Goal: Browse casually: Explore the website without a specific task or goal

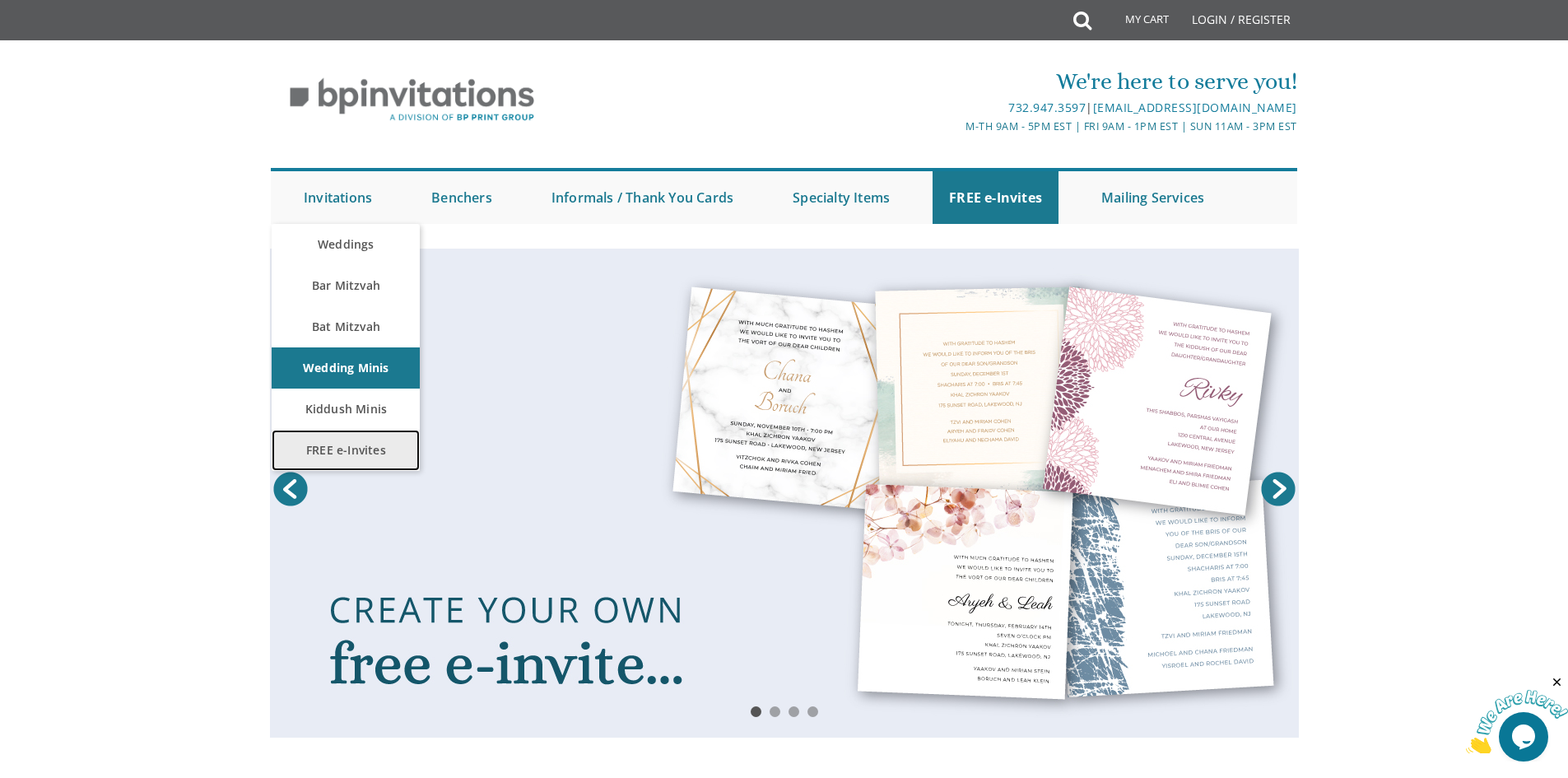
click at [353, 440] on link "FREE e-Invites" at bounding box center [345, 450] width 148 height 41
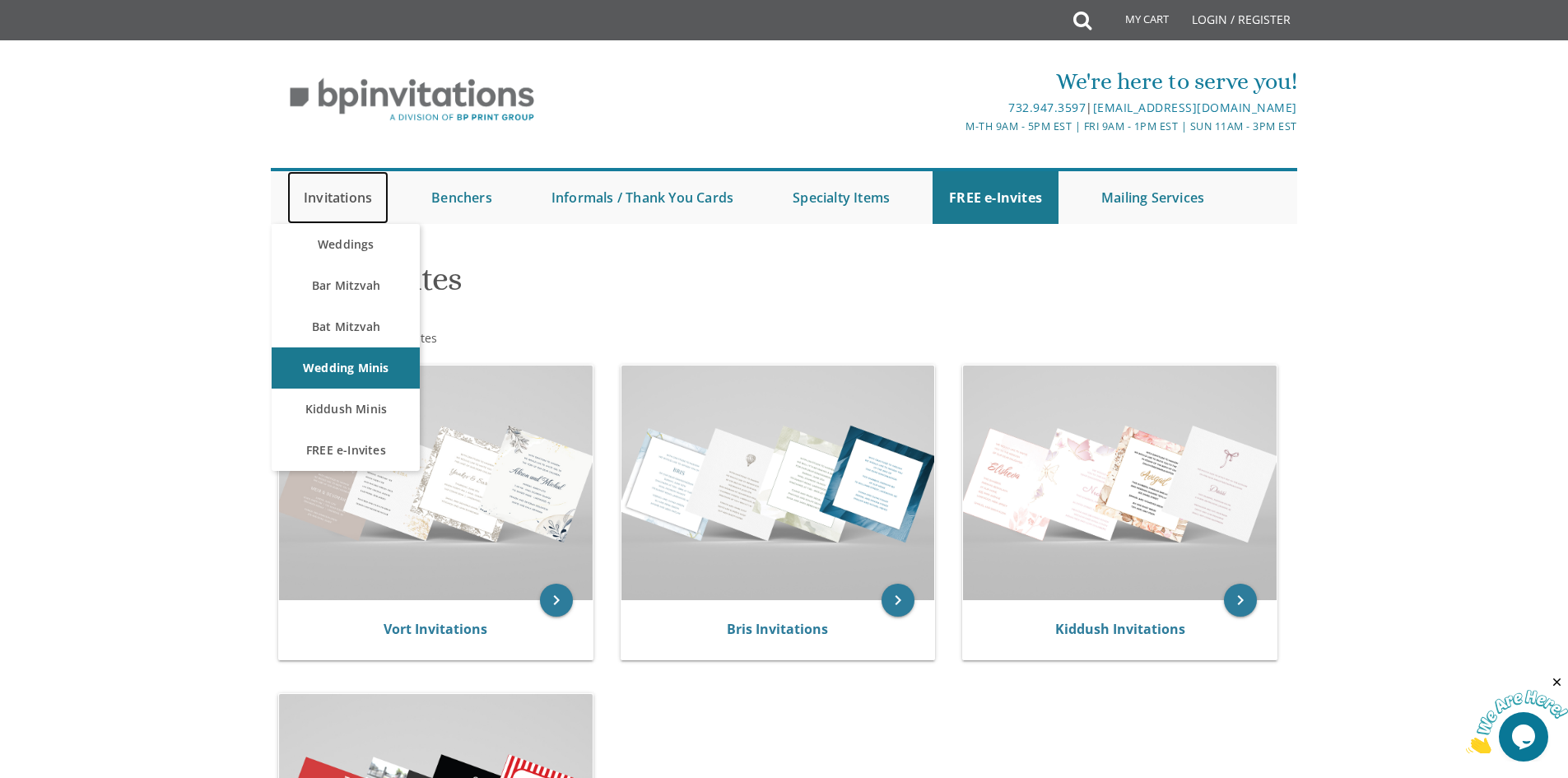
click at [325, 209] on link "Invitations" at bounding box center [338, 197] width 101 height 52
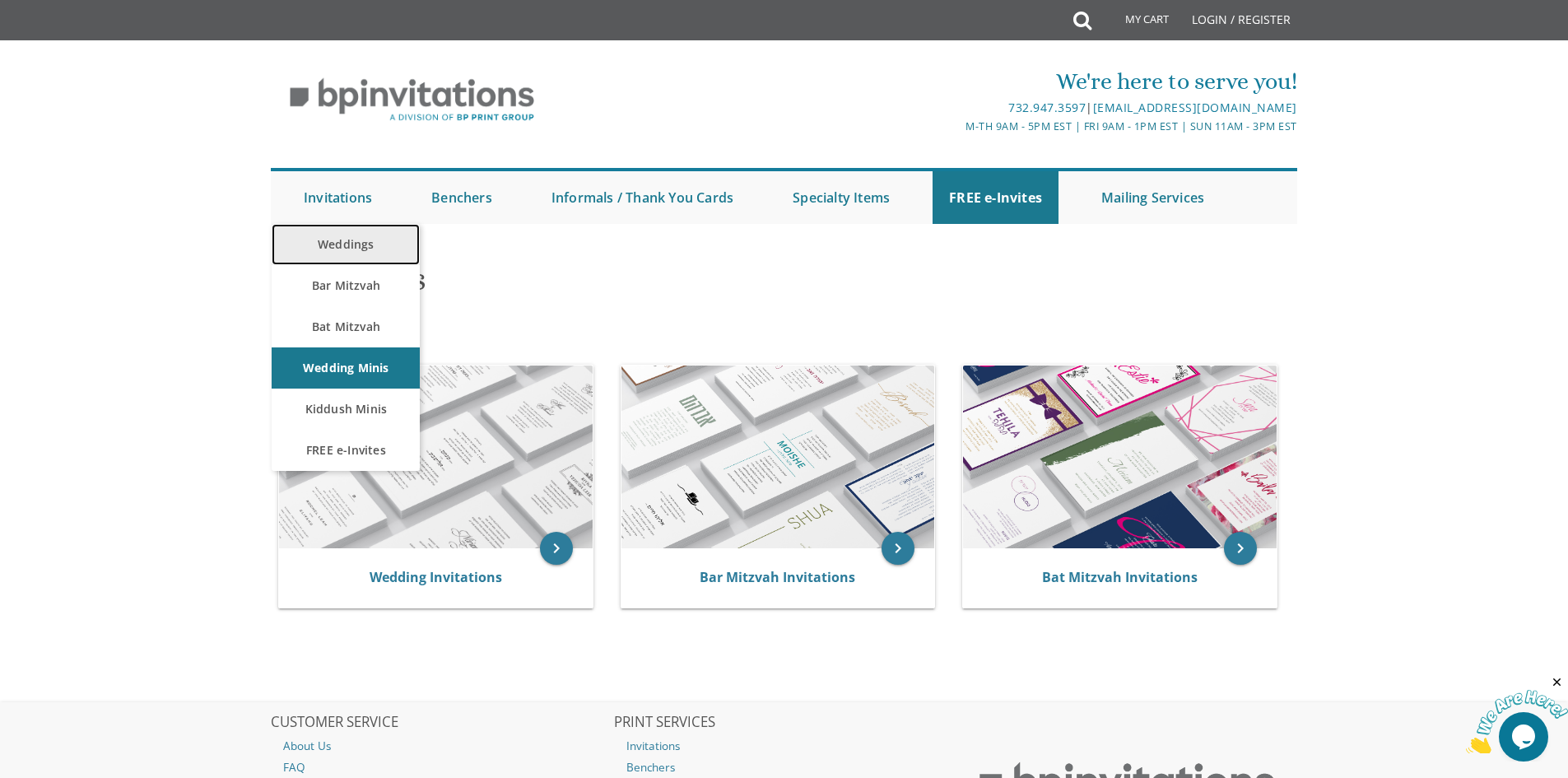
click at [340, 258] on link "Weddings" at bounding box center [345, 244] width 148 height 41
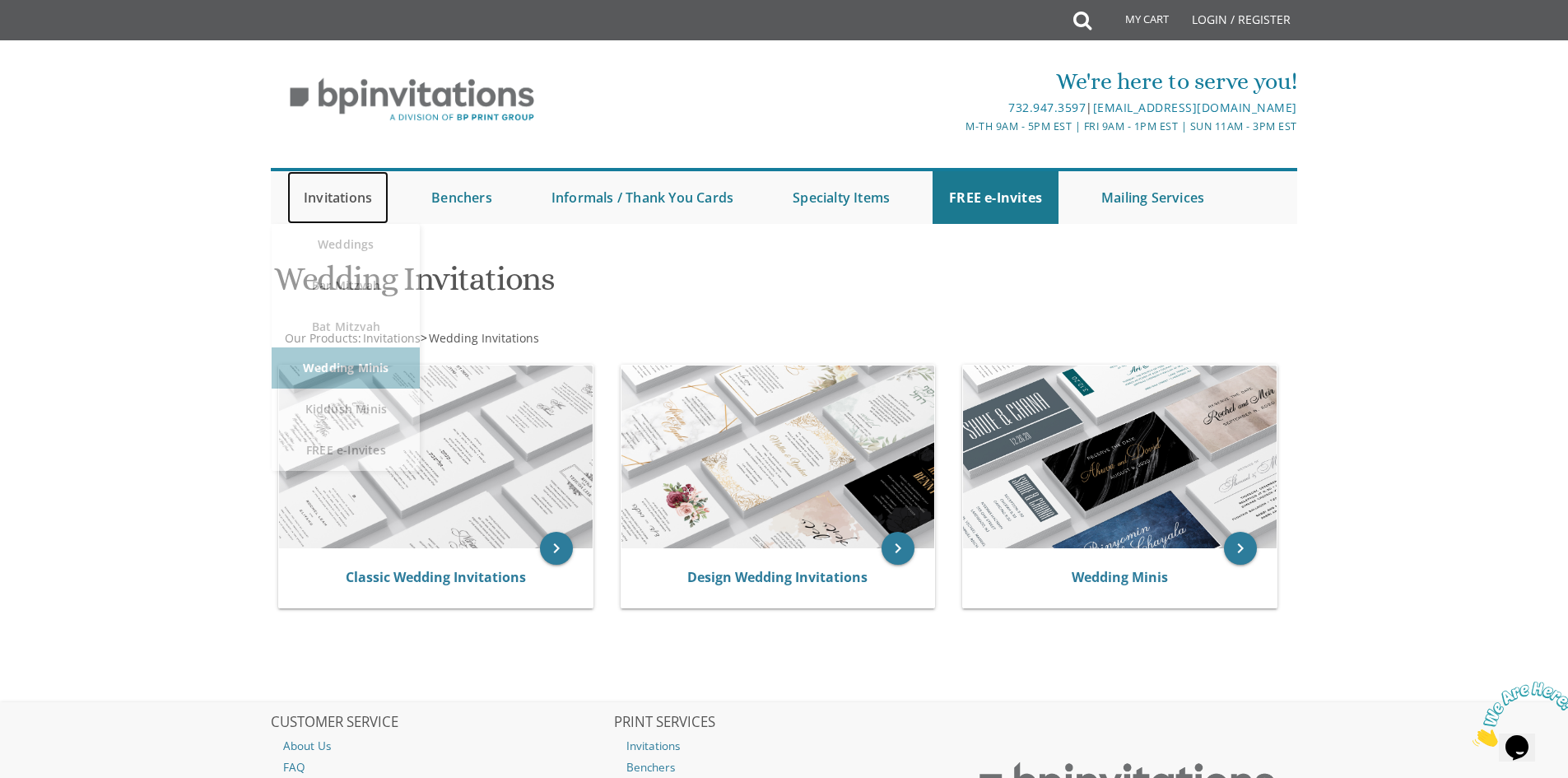
click at [341, 199] on link "Invitations" at bounding box center [338, 197] width 101 height 52
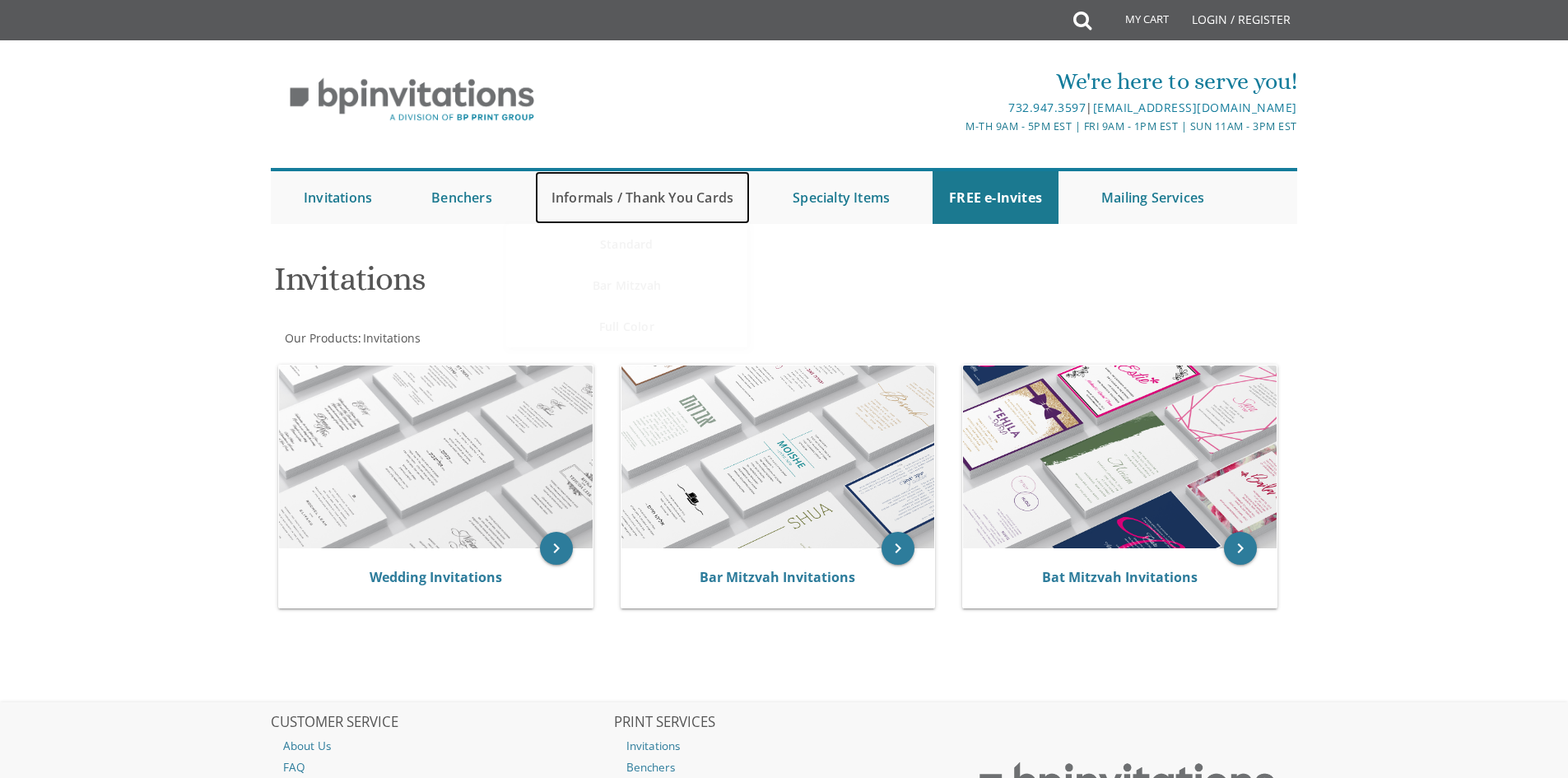
click at [684, 195] on link "Informals / Thank You Cards" at bounding box center [642, 197] width 215 height 52
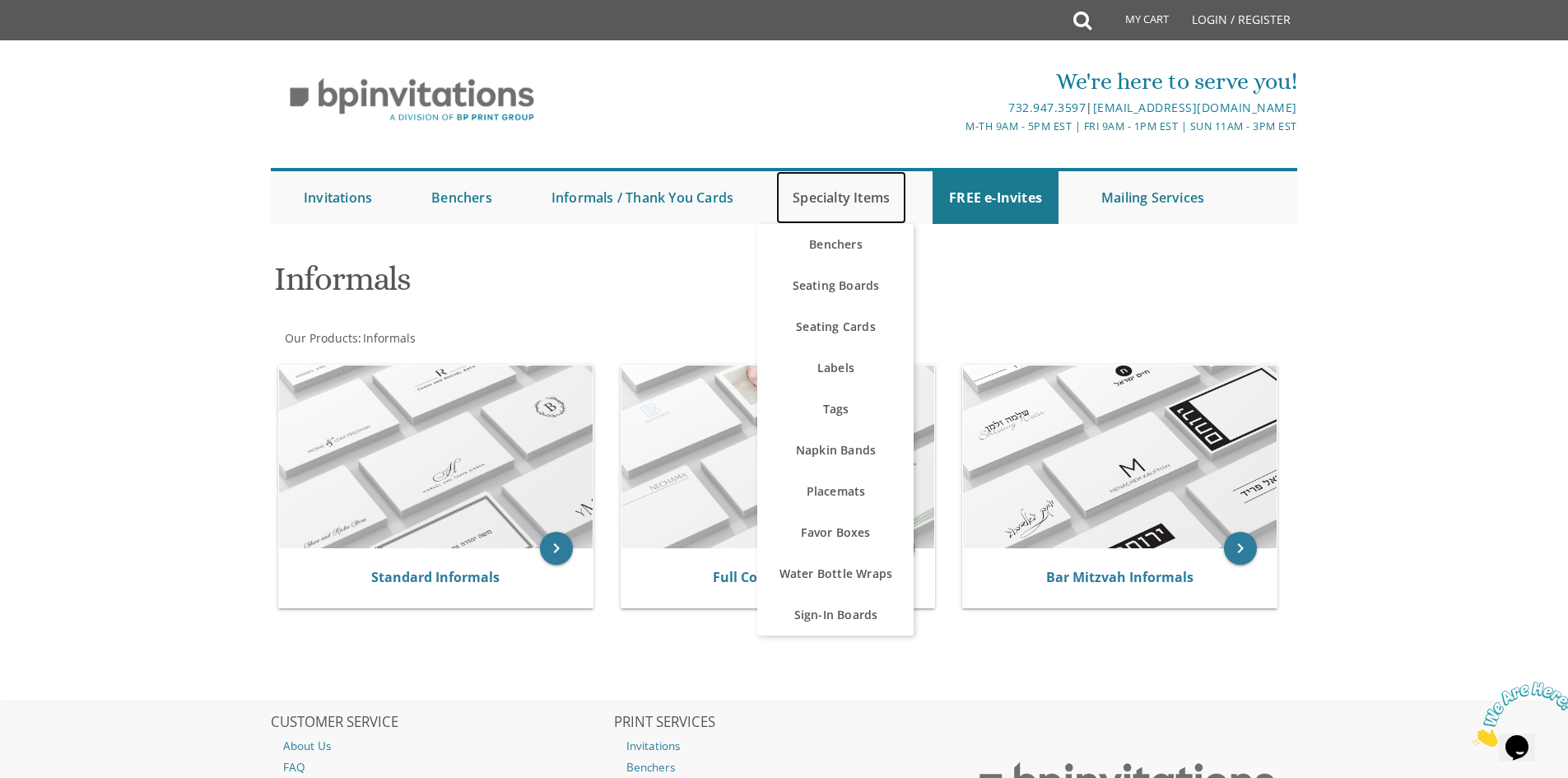
click at [793, 206] on link "Specialty Items" at bounding box center [841, 197] width 130 height 52
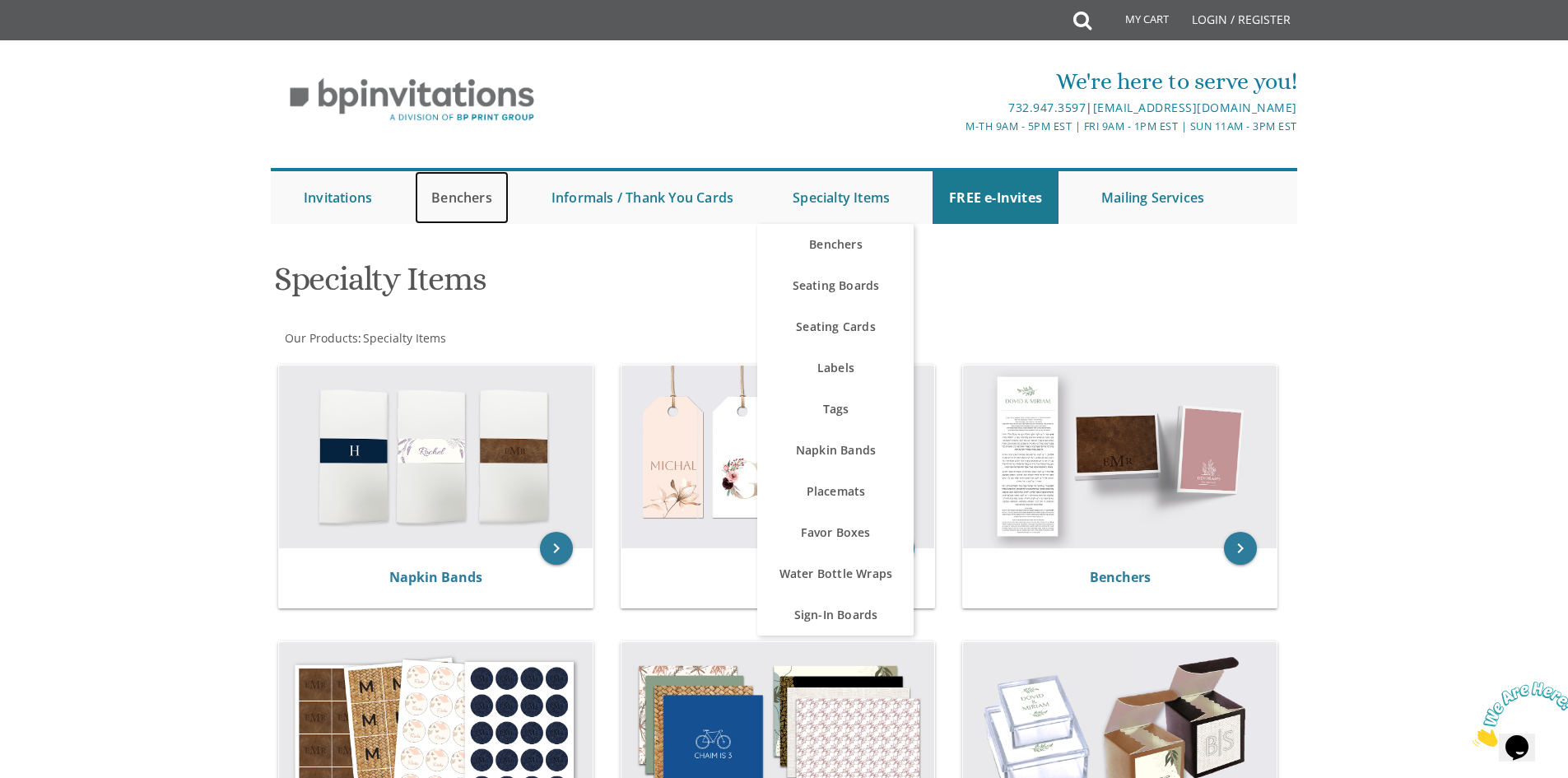
click at [454, 196] on link "Benchers" at bounding box center [461, 197] width 94 height 52
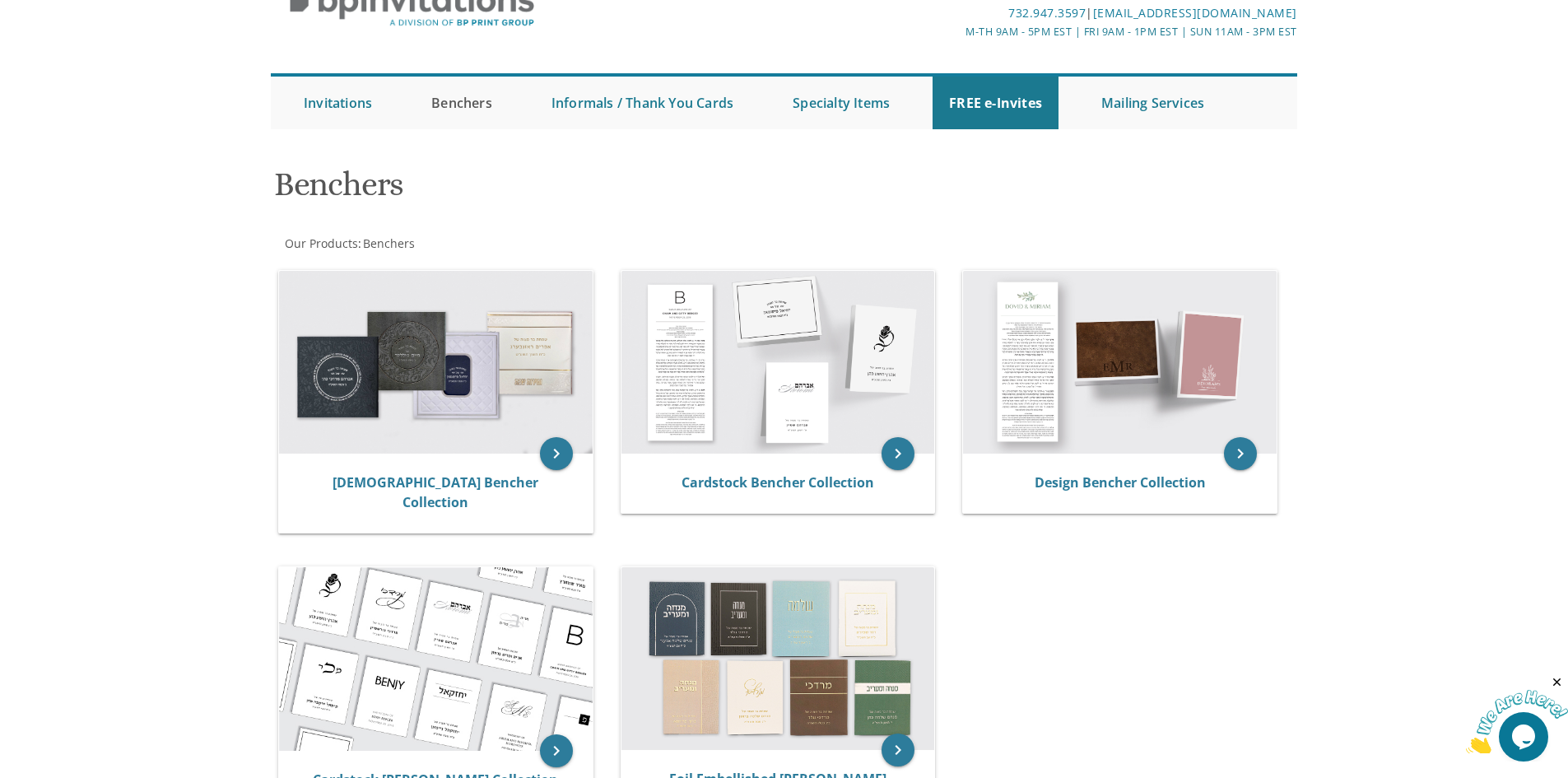
scroll to position [83, 0]
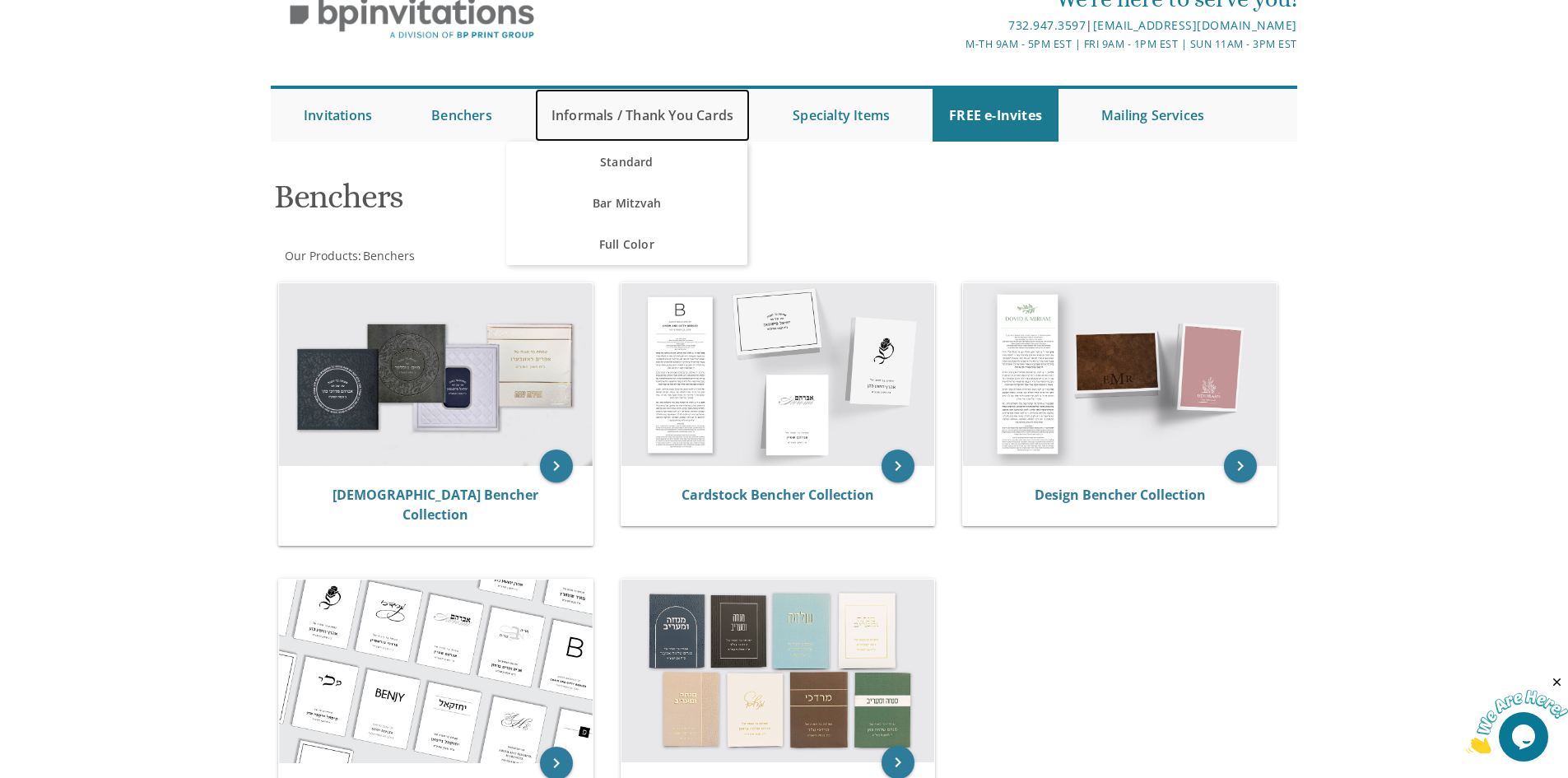
click at [640, 113] on link "Informals / Thank You Cards" at bounding box center [642, 115] width 215 height 52
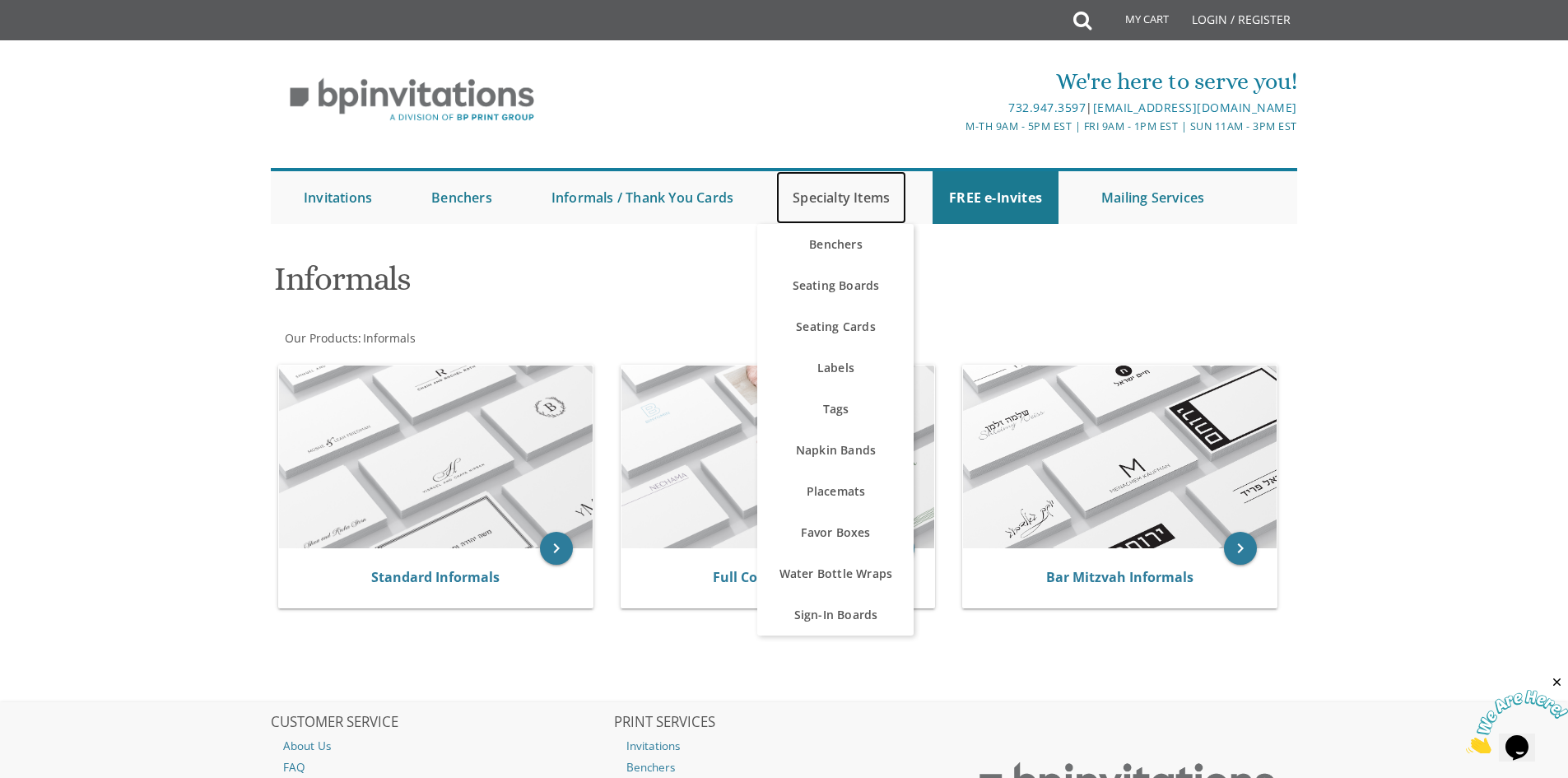
click at [798, 186] on link "Specialty Items" at bounding box center [841, 197] width 130 height 52
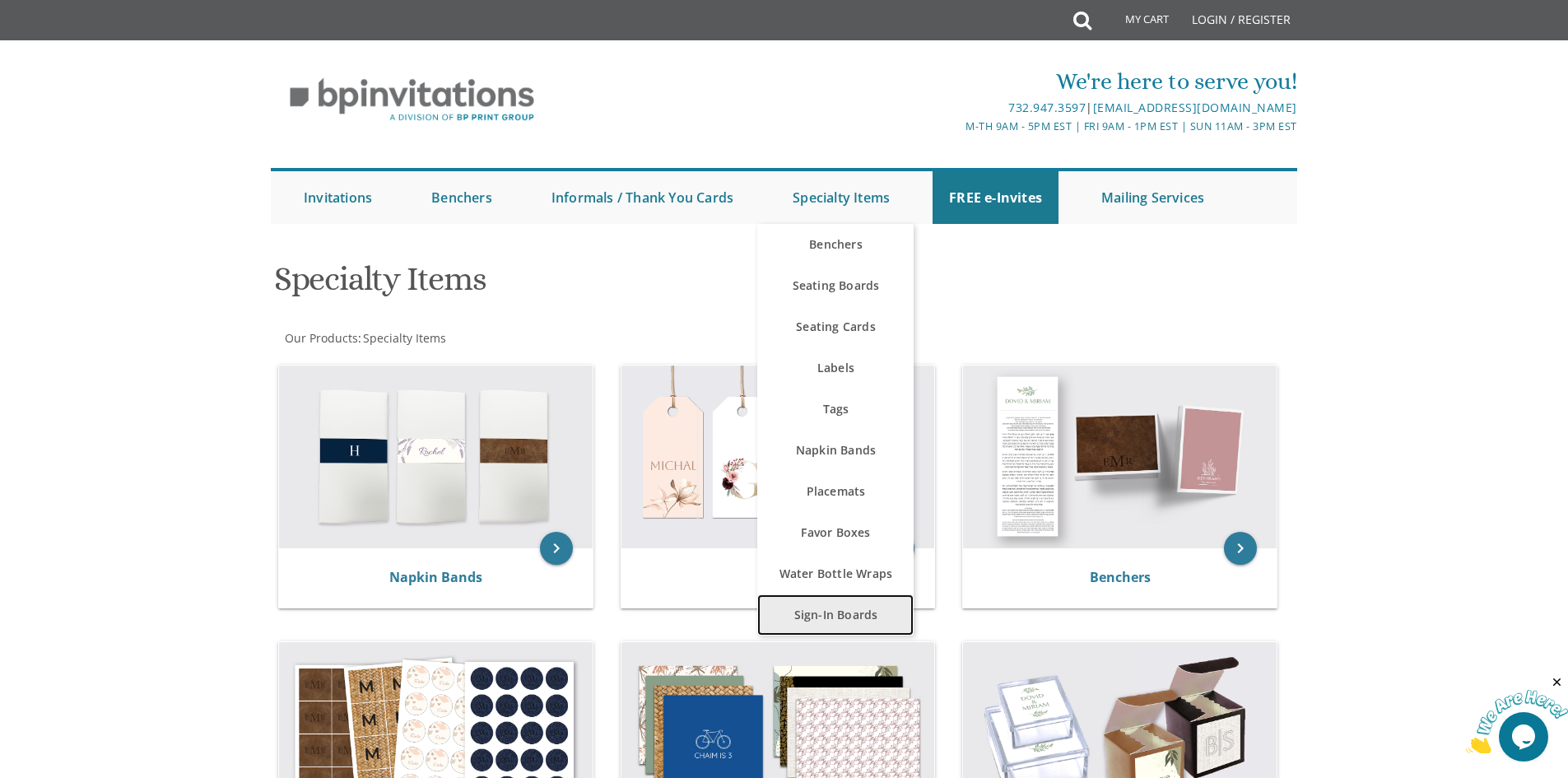
click at [863, 615] on link "Sign-In Boards" at bounding box center [835, 615] width 156 height 41
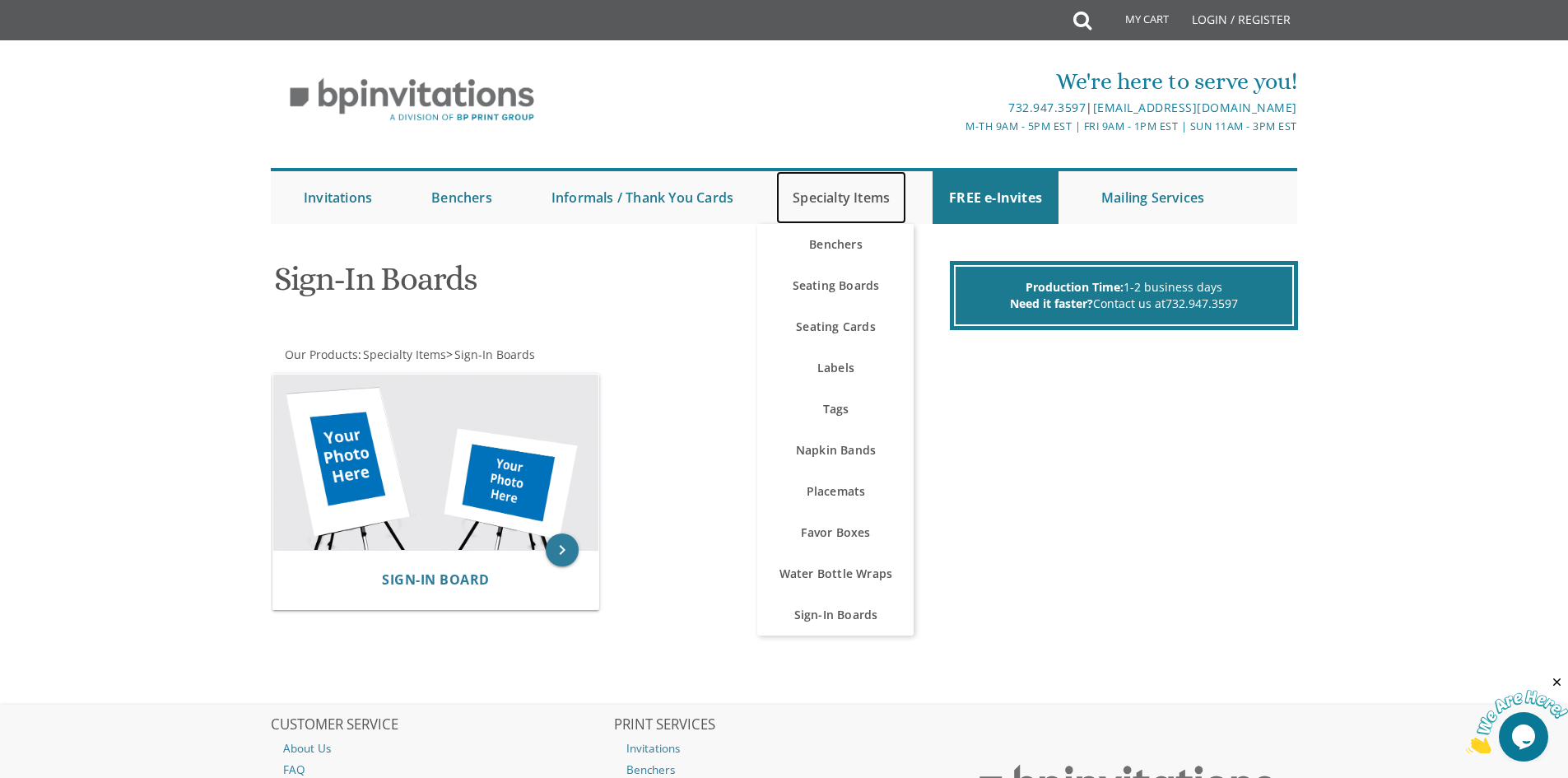
click at [876, 197] on link "Specialty Items" at bounding box center [841, 197] width 130 height 52
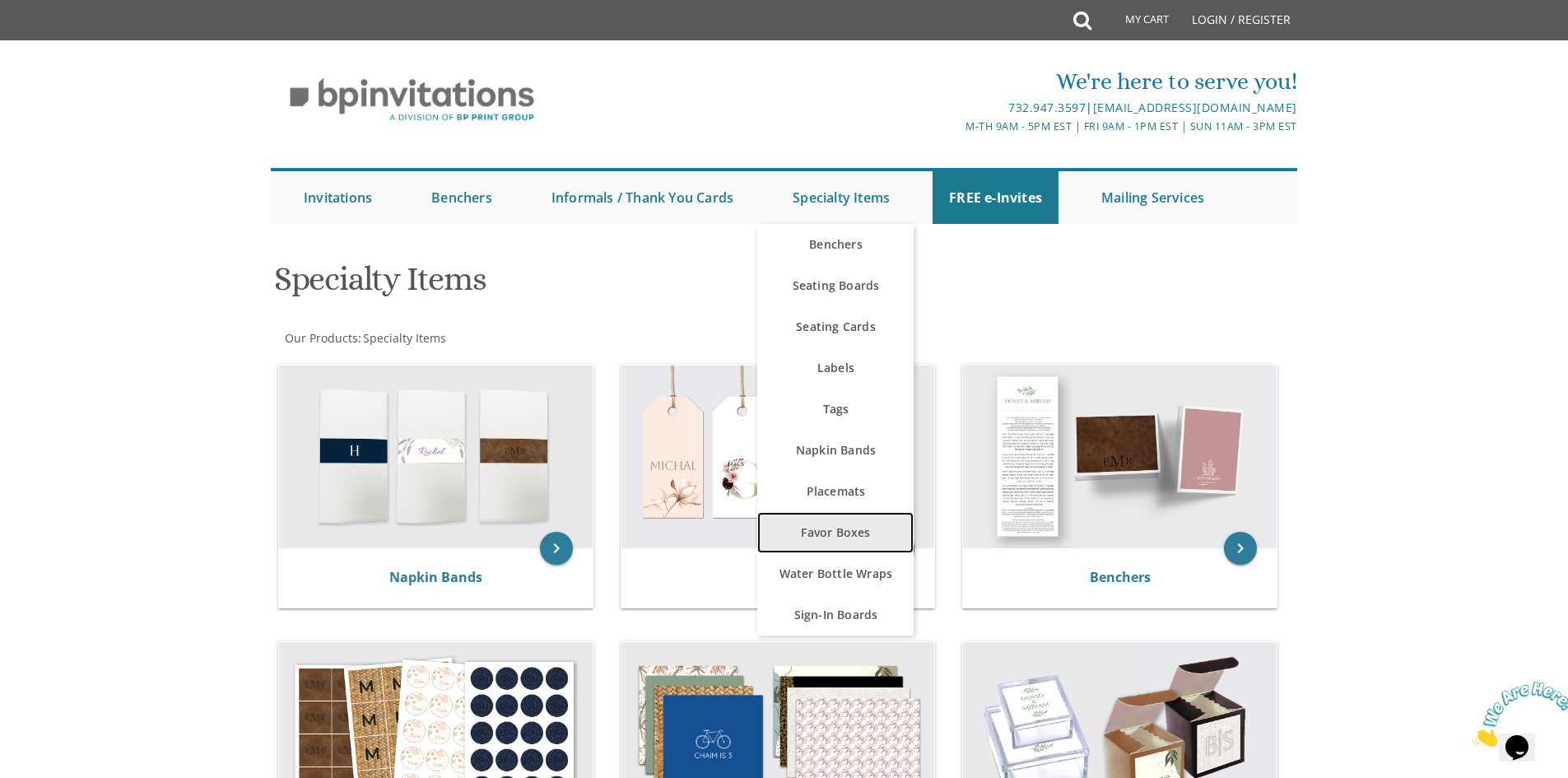
click at [863, 542] on link "Favor Boxes" at bounding box center [835, 532] width 156 height 41
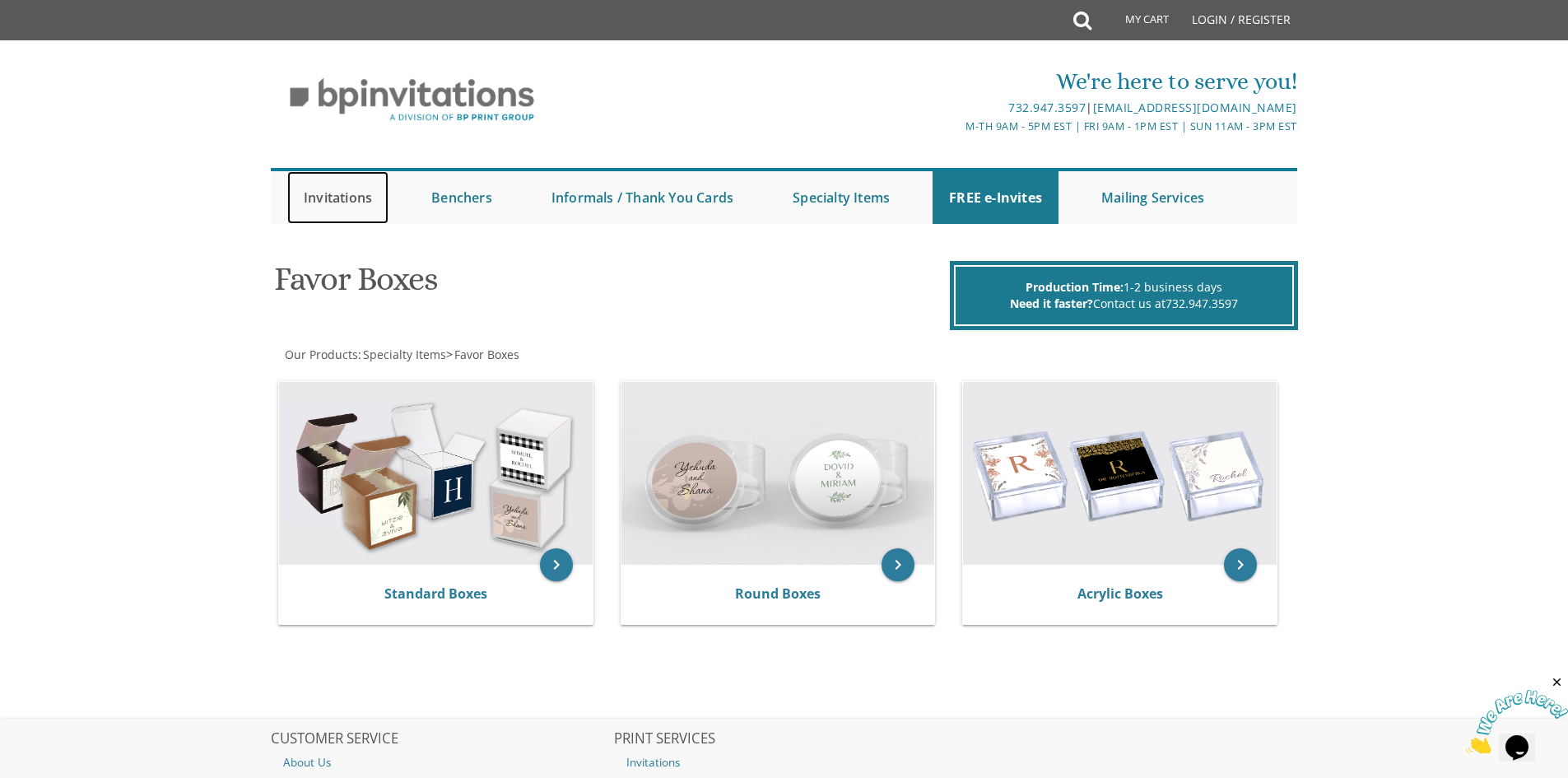
click at [315, 195] on link "Invitations" at bounding box center [338, 197] width 101 height 52
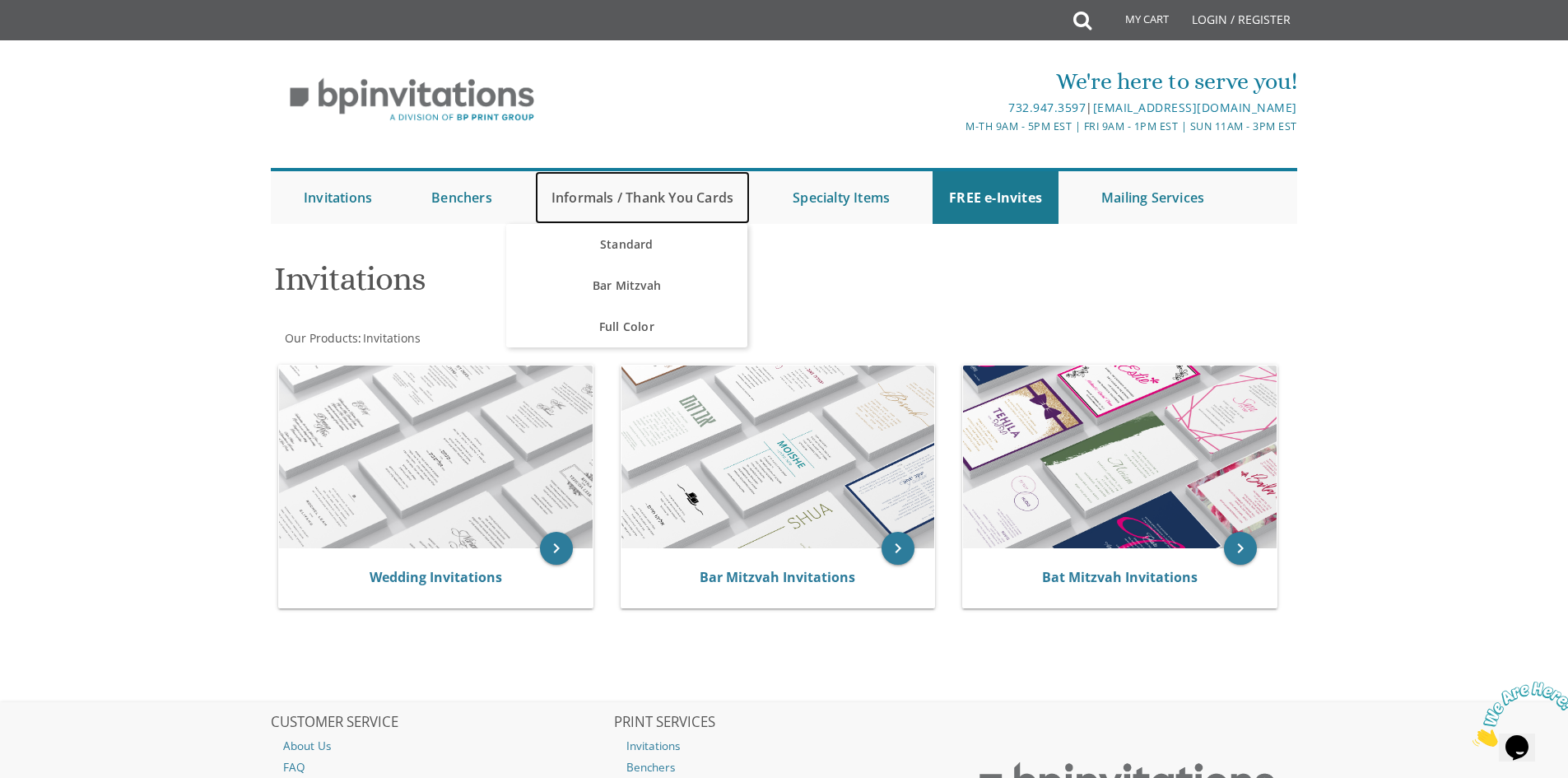
click at [691, 202] on link "Informals / Thank You Cards" at bounding box center [642, 197] width 215 height 52
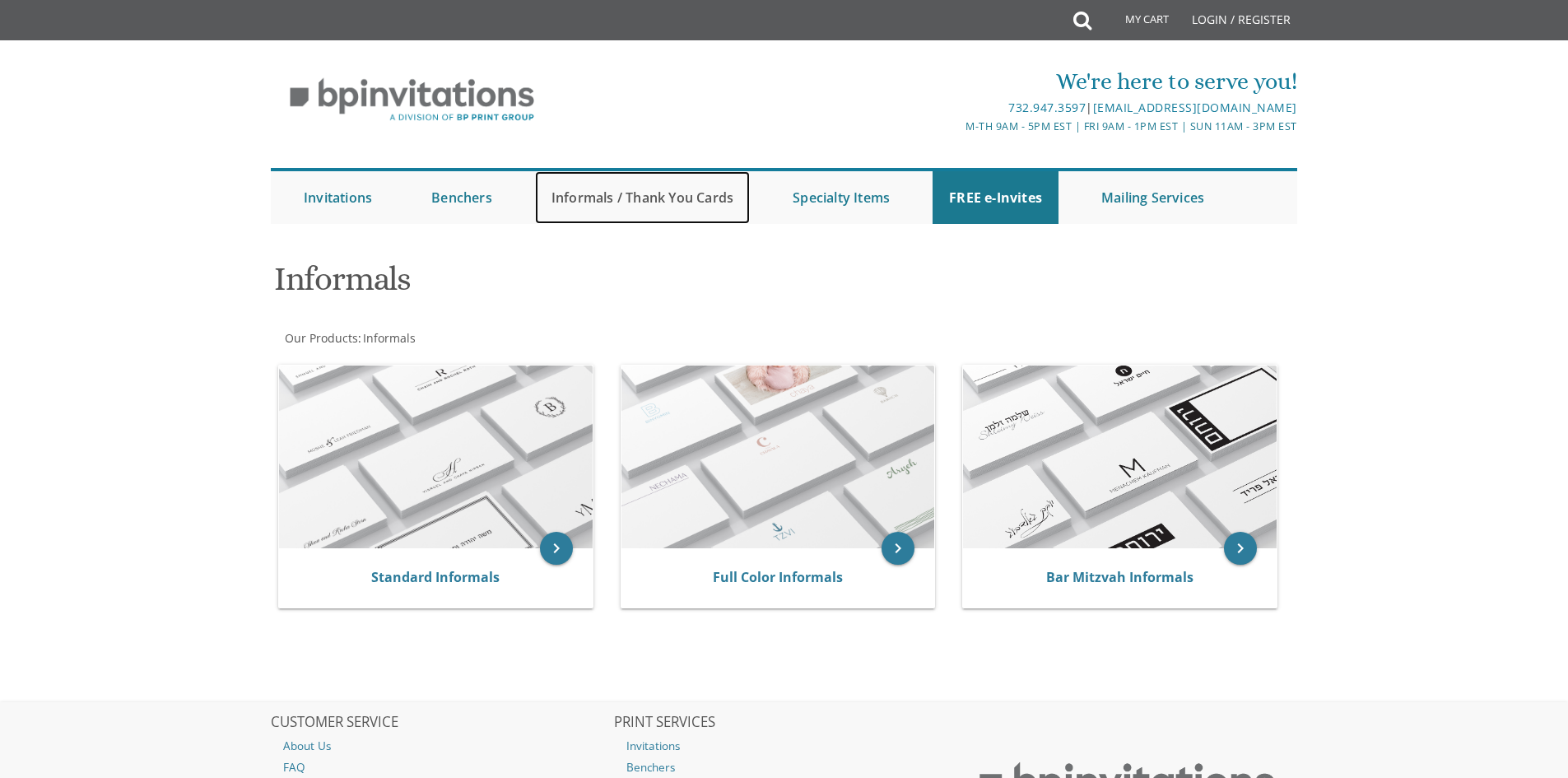
click at [547, 192] on link "Informals / Thank You Cards" at bounding box center [642, 197] width 215 height 52
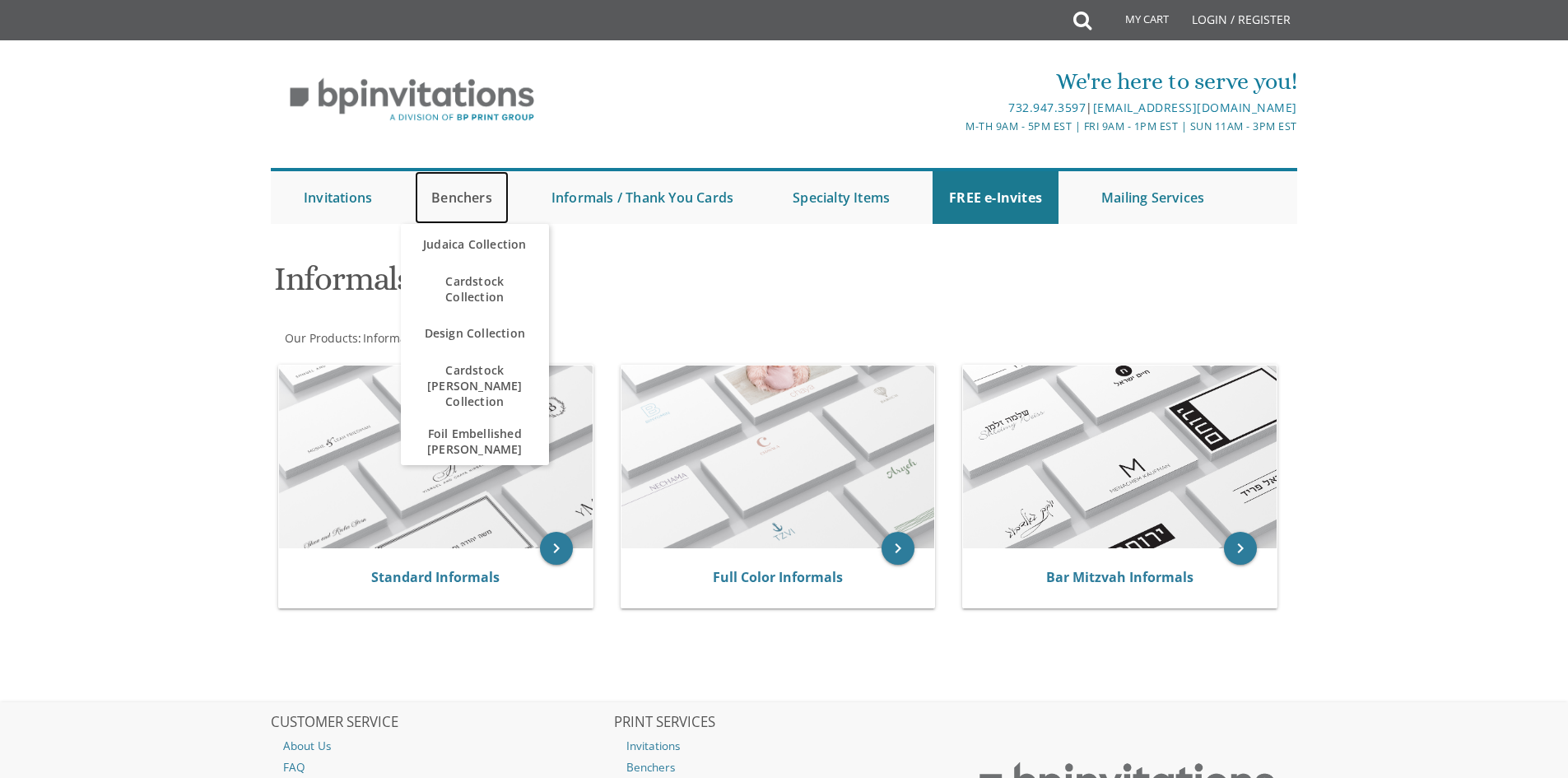
click at [492, 195] on link "Benchers" at bounding box center [461, 197] width 94 height 52
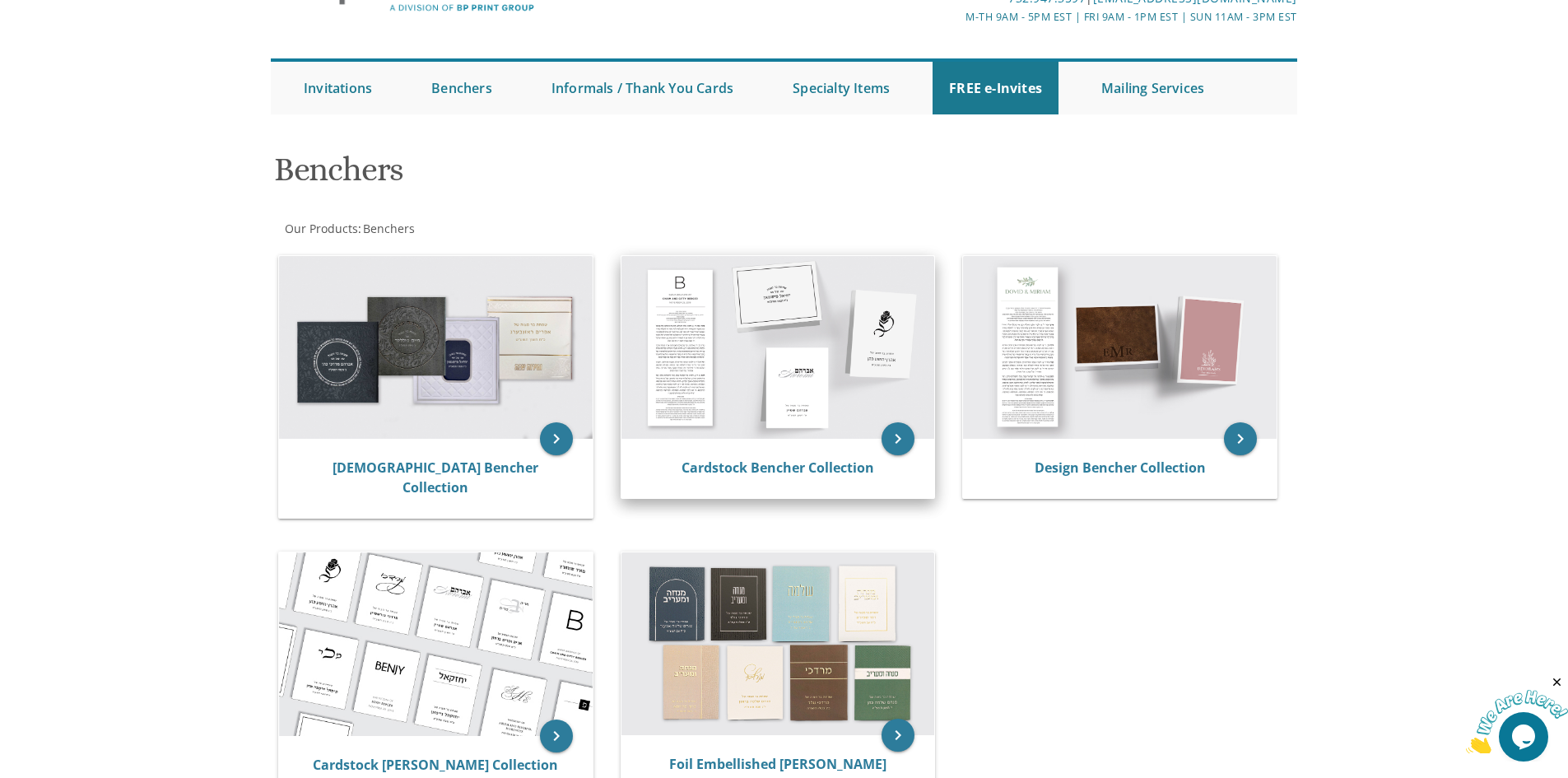
scroll to position [329, 0]
